Goal: Task Accomplishment & Management: Manage account settings

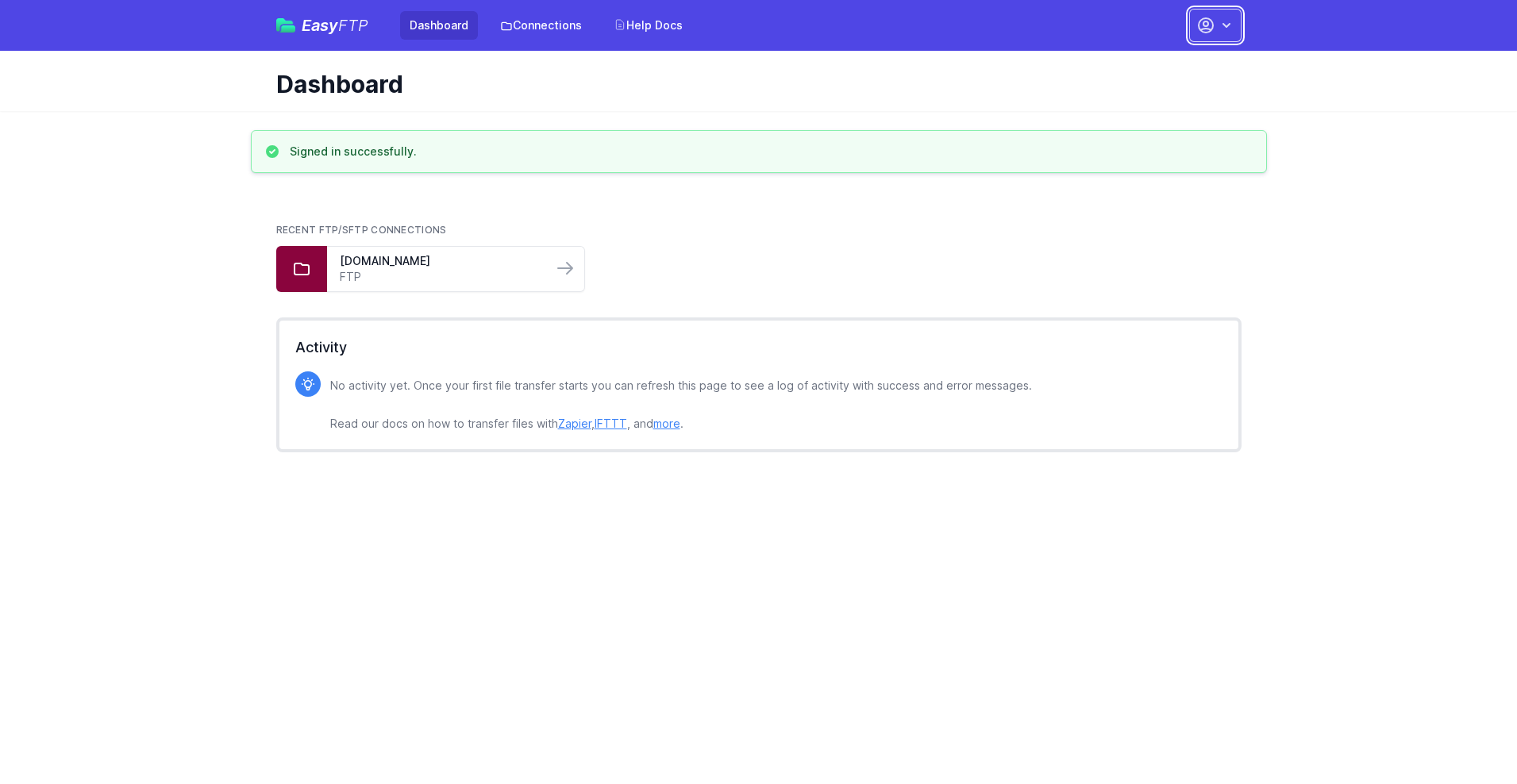
click at [1215, 25] on button "button" at bounding box center [1215, 25] width 53 height 34
click at [1165, 66] on link "Account Settings" at bounding box center [1165, 66] width 152 height 28
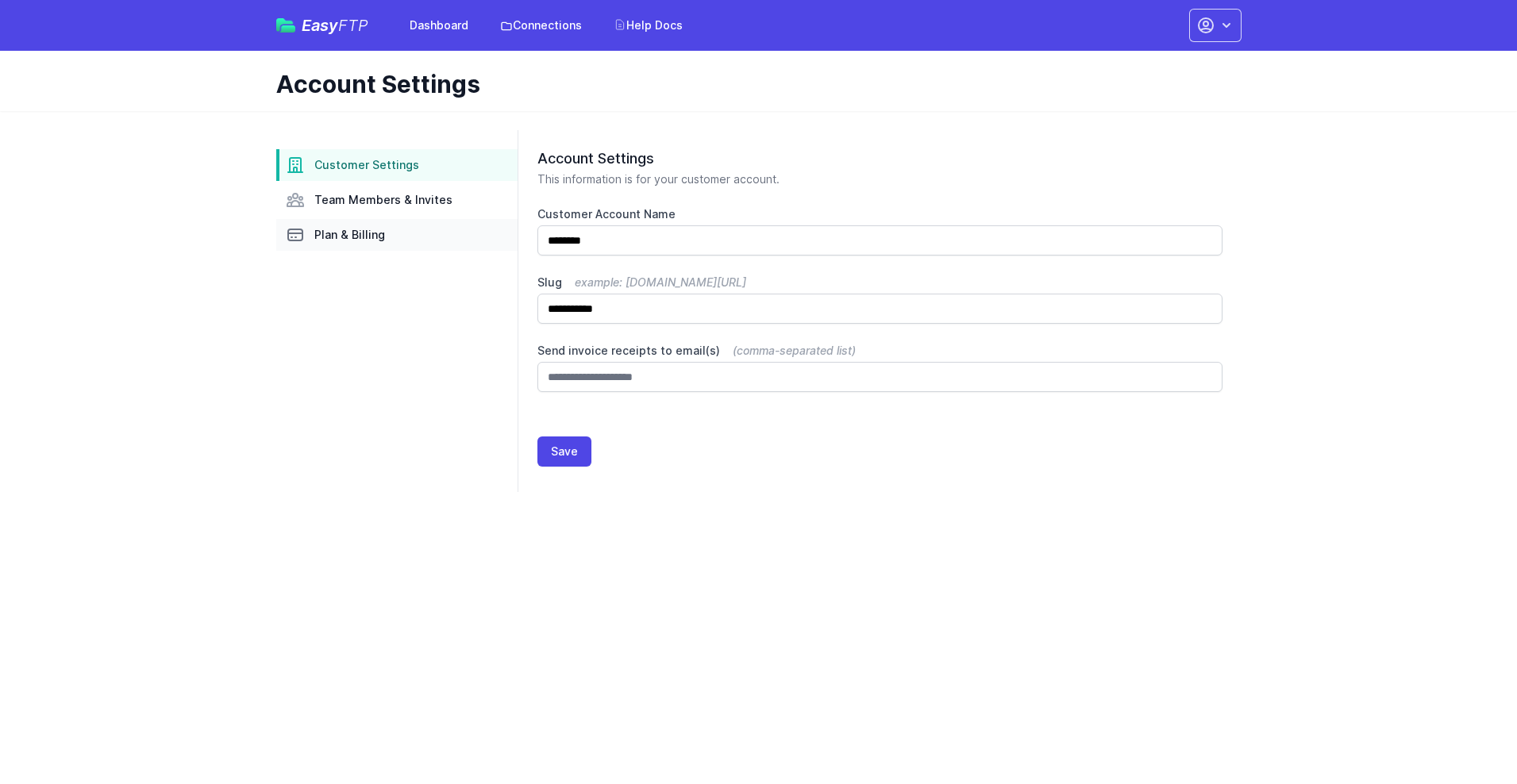
click at [397, 235] on link "Plan & Billing" at bounding box center [397, 235] width 241 height 32
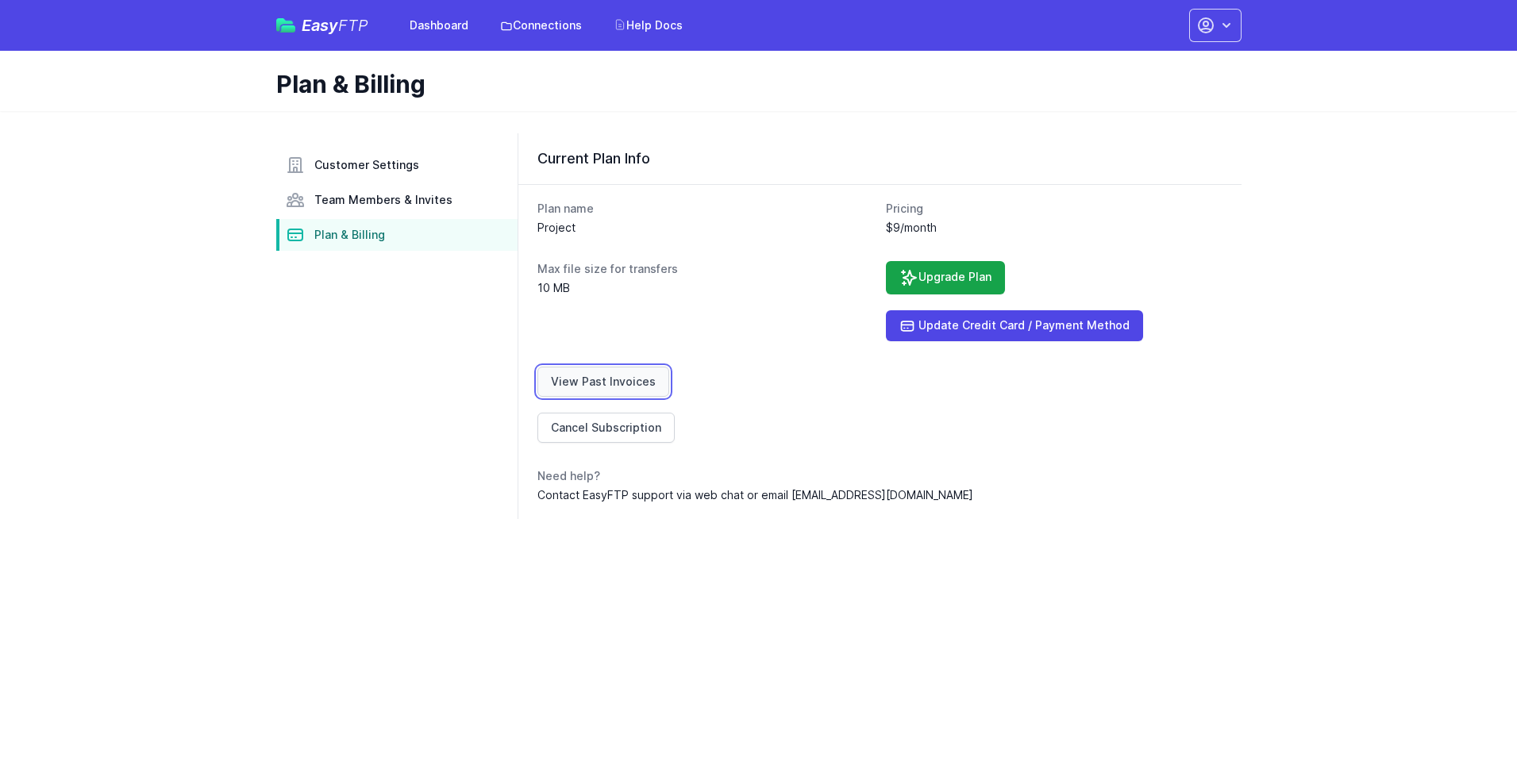
click at [600, 382] on link "View Past Invoices" at bounding box center [603, 381] width 132 height 30
